Goal: Find specific page/section: Find specific page/section

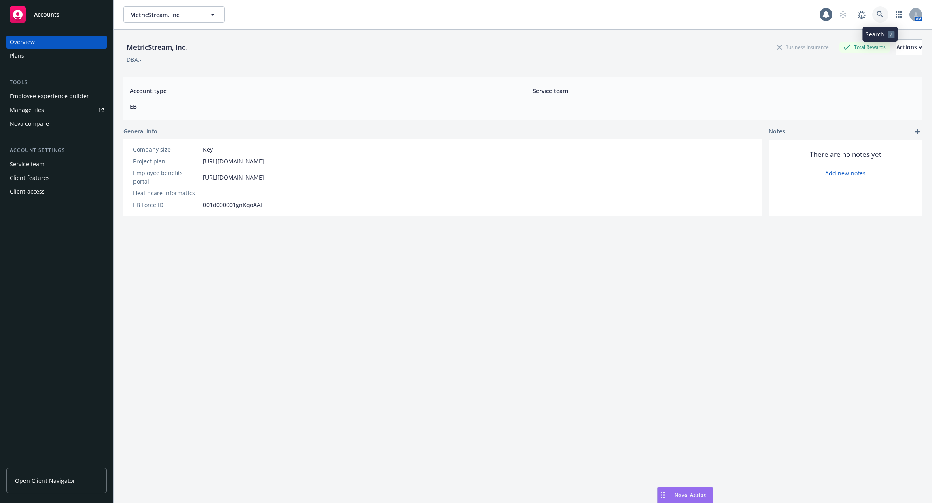
click at [876, 17] on icon at bounding box center [879, 14] width 7 height 7
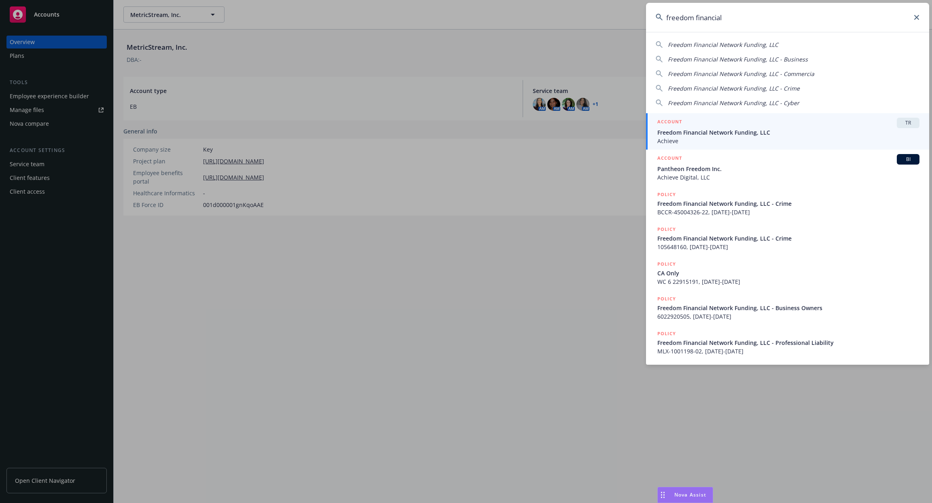
type input "freedom financial"
click at [761, 128] on span "Freedom Financial Network Funding, LLC" at bounding box center [788, 132] width 262 height 8
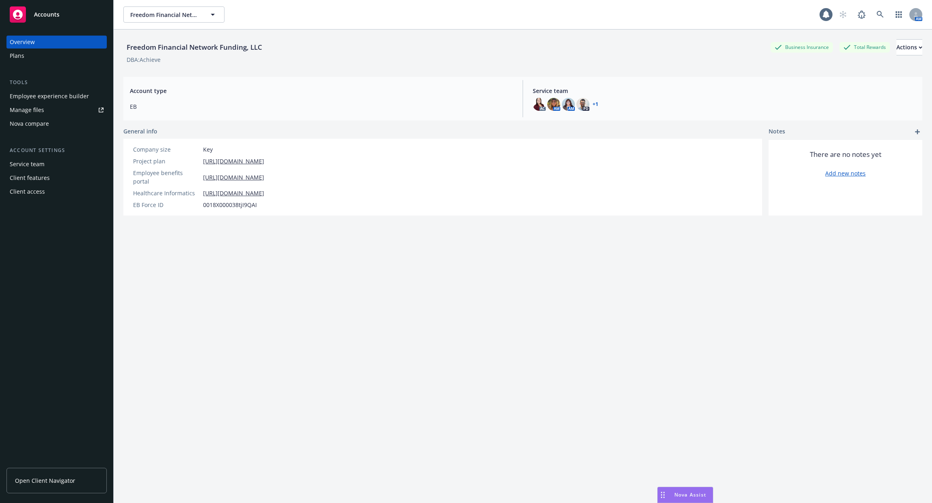
click at [52, 93] on div "Employee experience builder" at bounding box center [49, 96] width 79 height 13
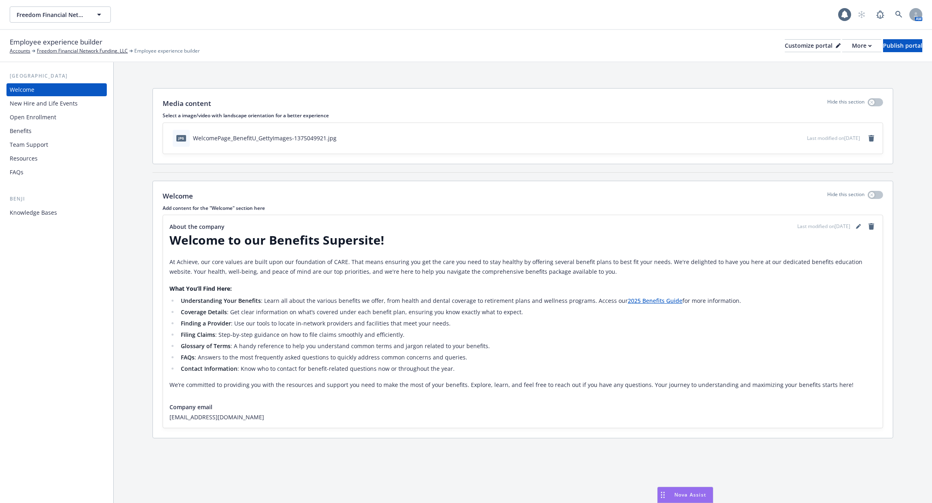
click at [45, 117] on div "Open Enrollment" at bounding box center [33, 117] width 47 height 13
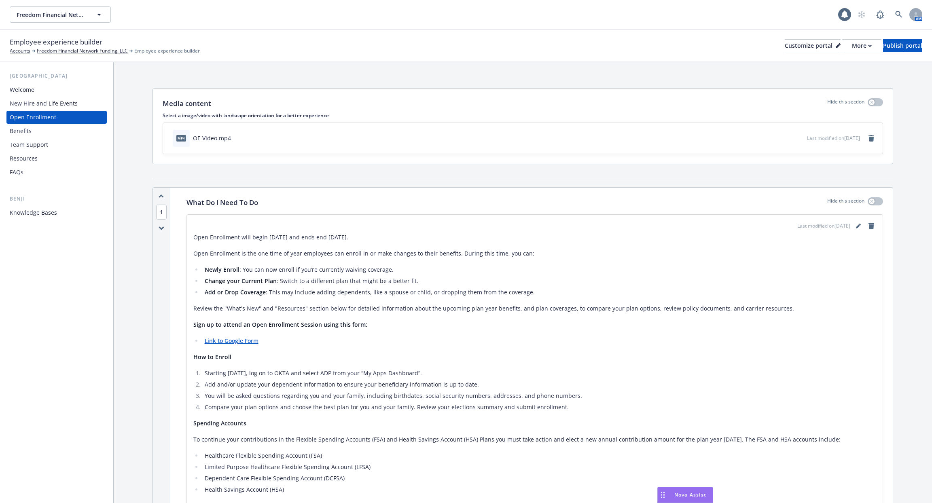
click at [795, 138] on button "preview file" at bounding box center [799, 137] width 9 height 7
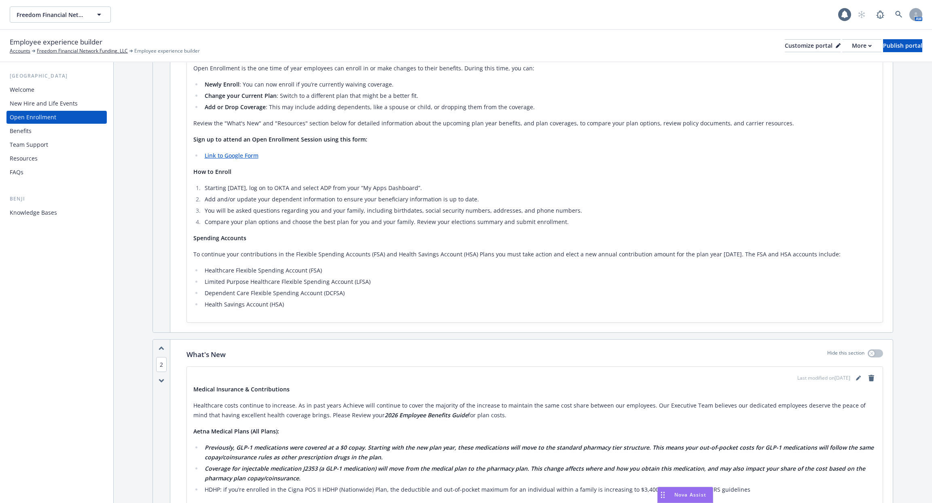
scroll to position [271, 0]
